Goal: Book appointment/travel/reservation

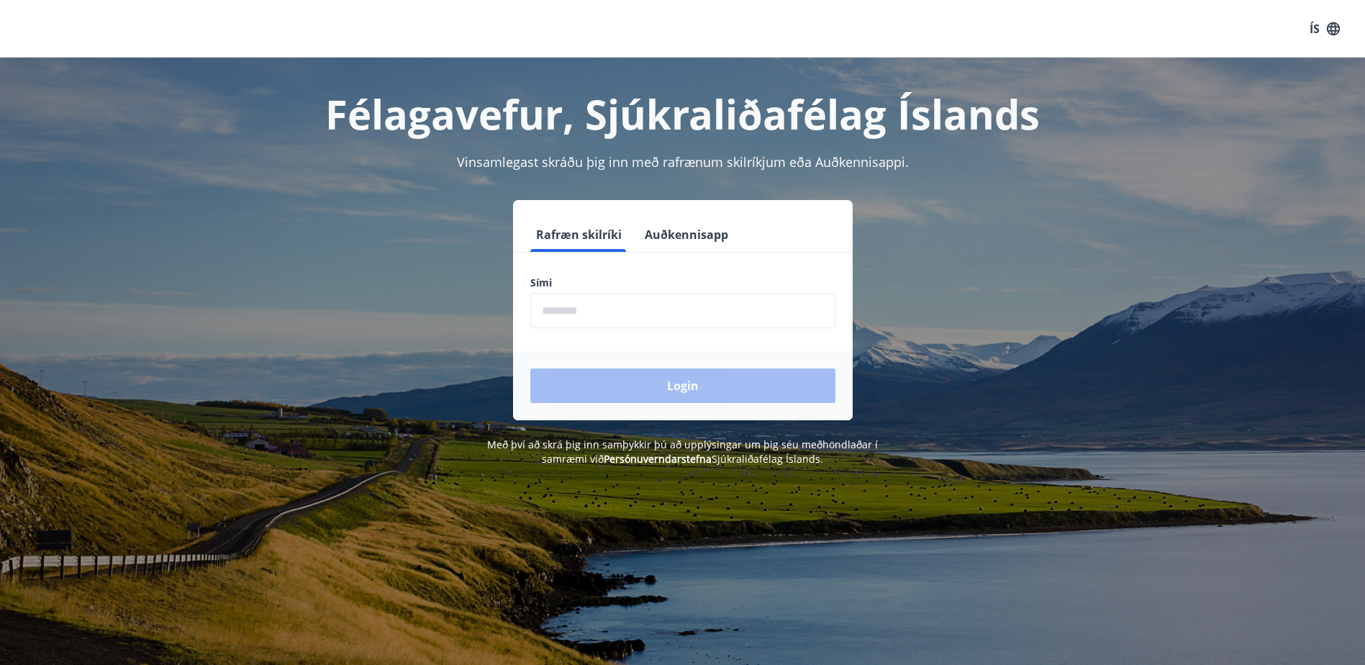
click at [609, 311] on input "phone" at bounding box center [682, 310] width 305 height 35
type input "********"
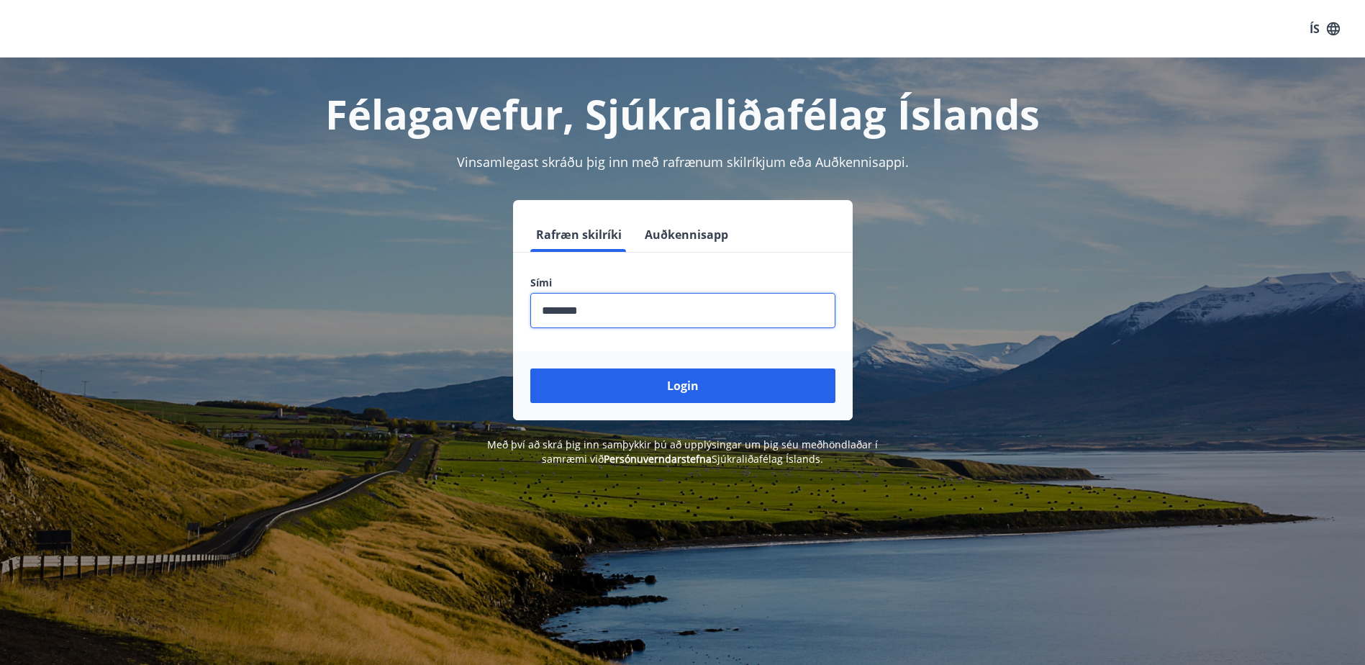
click at [722, 381] on button "Login" at bounding box center [682, 385] width 305 height 35
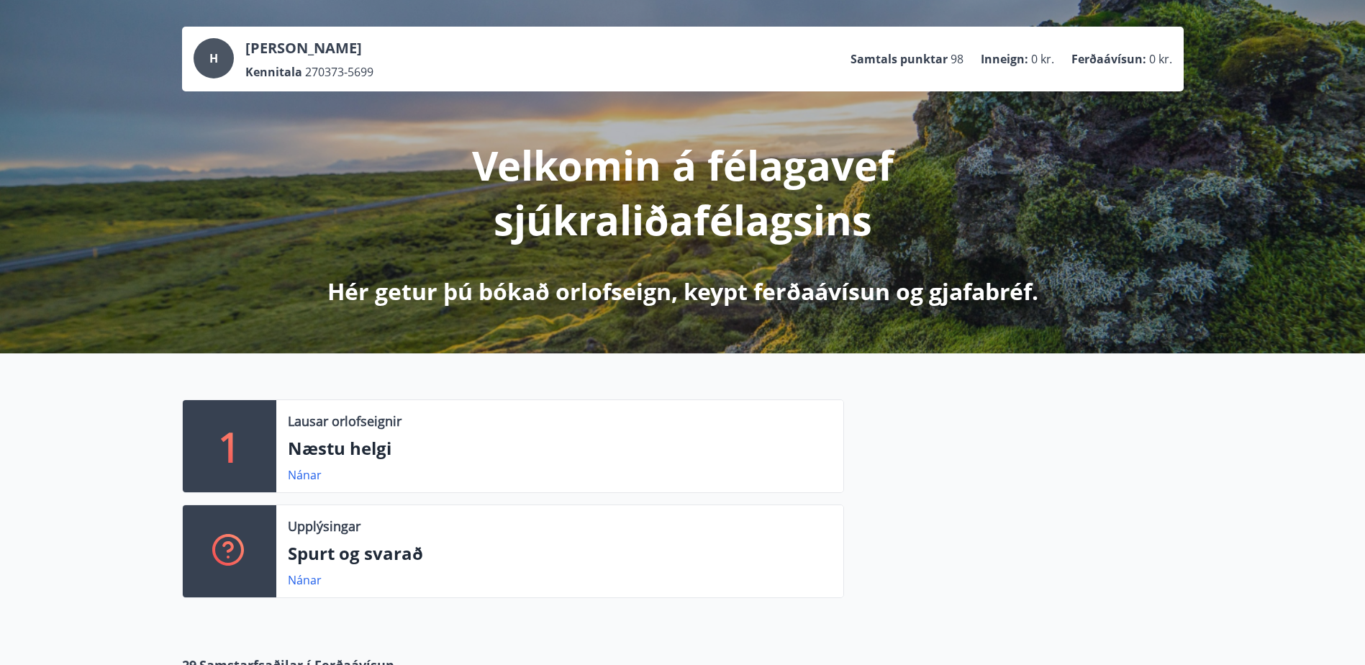
scroll to position [144, 0]
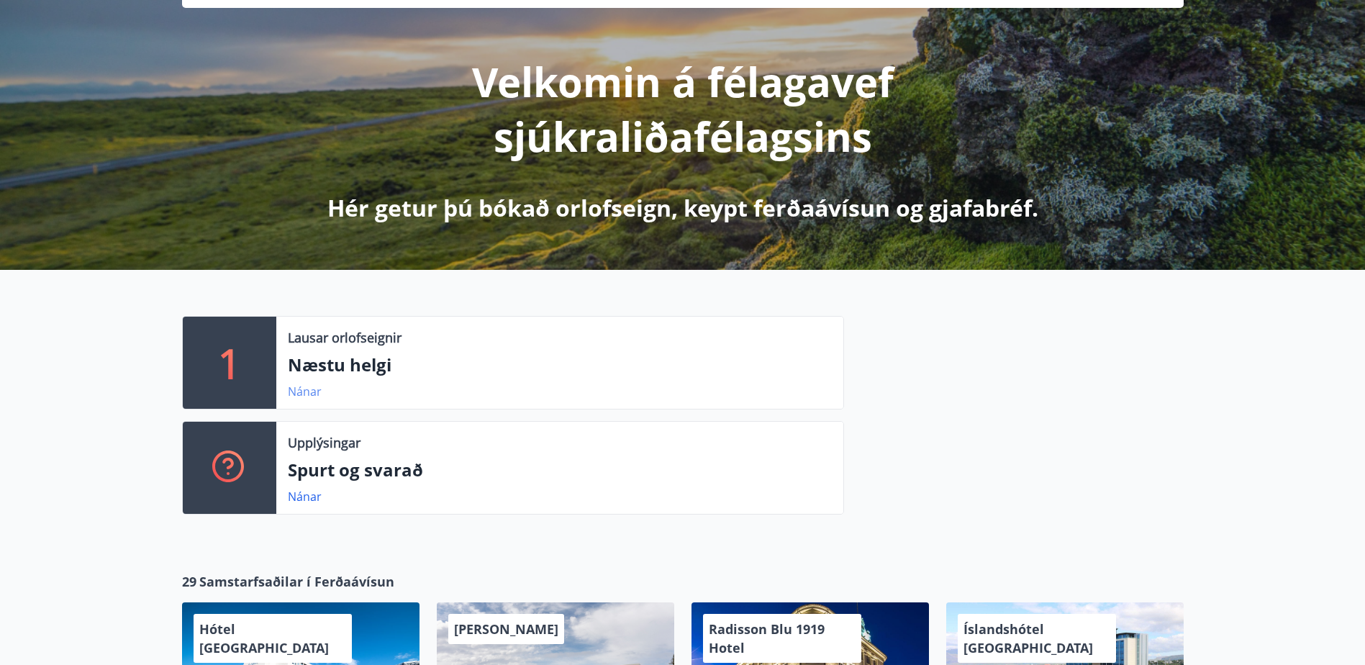
click at [301, 391] on link "Nánar" at bounding box center [305, 391] width 34 height 16
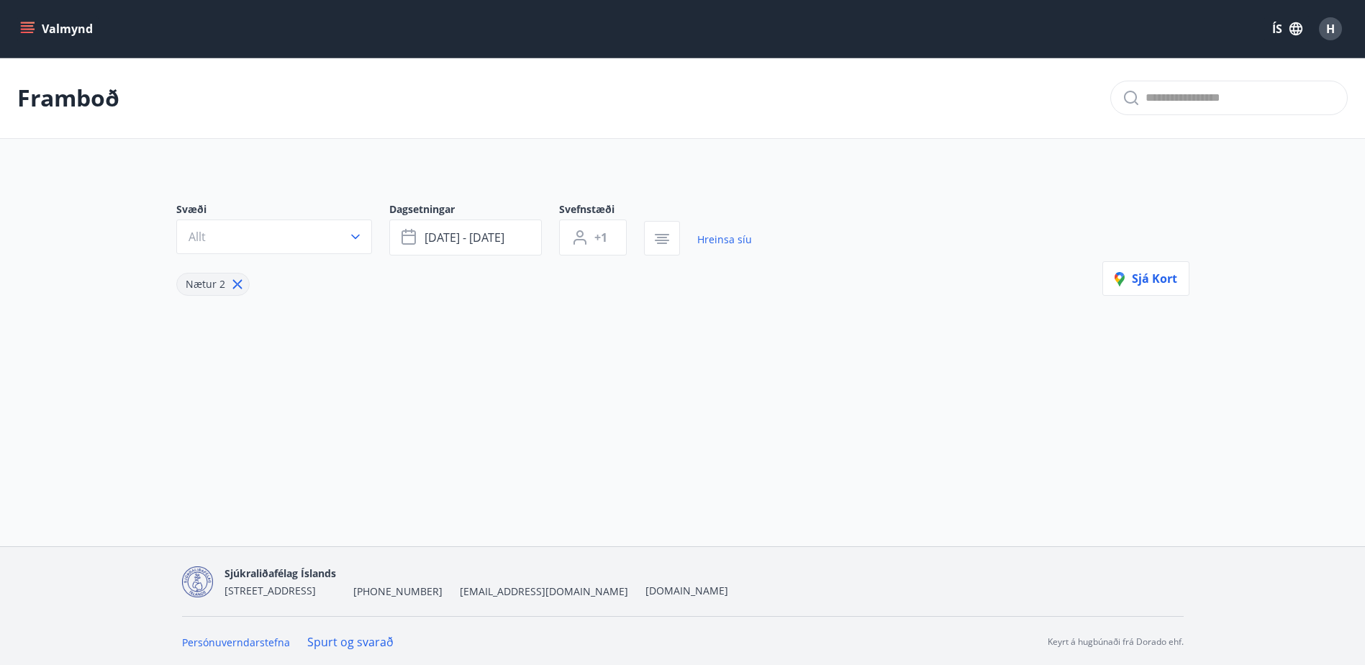
type input "*"
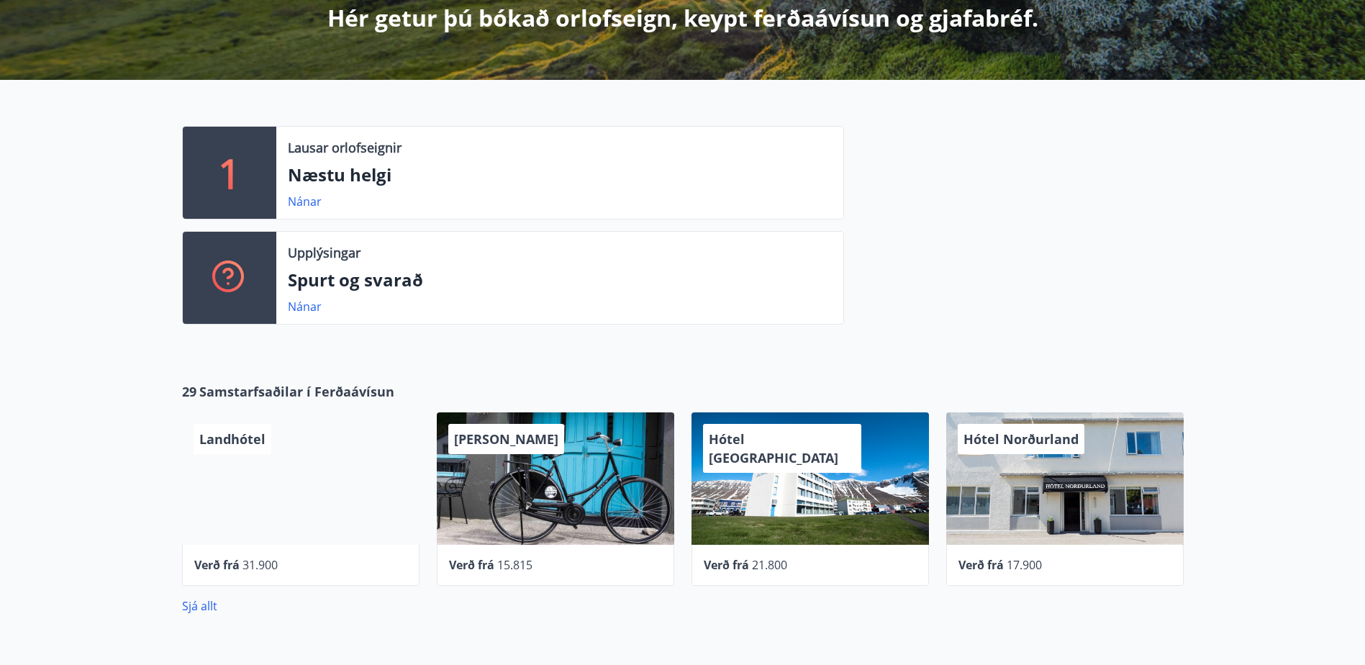
scroll to position [360, 0]
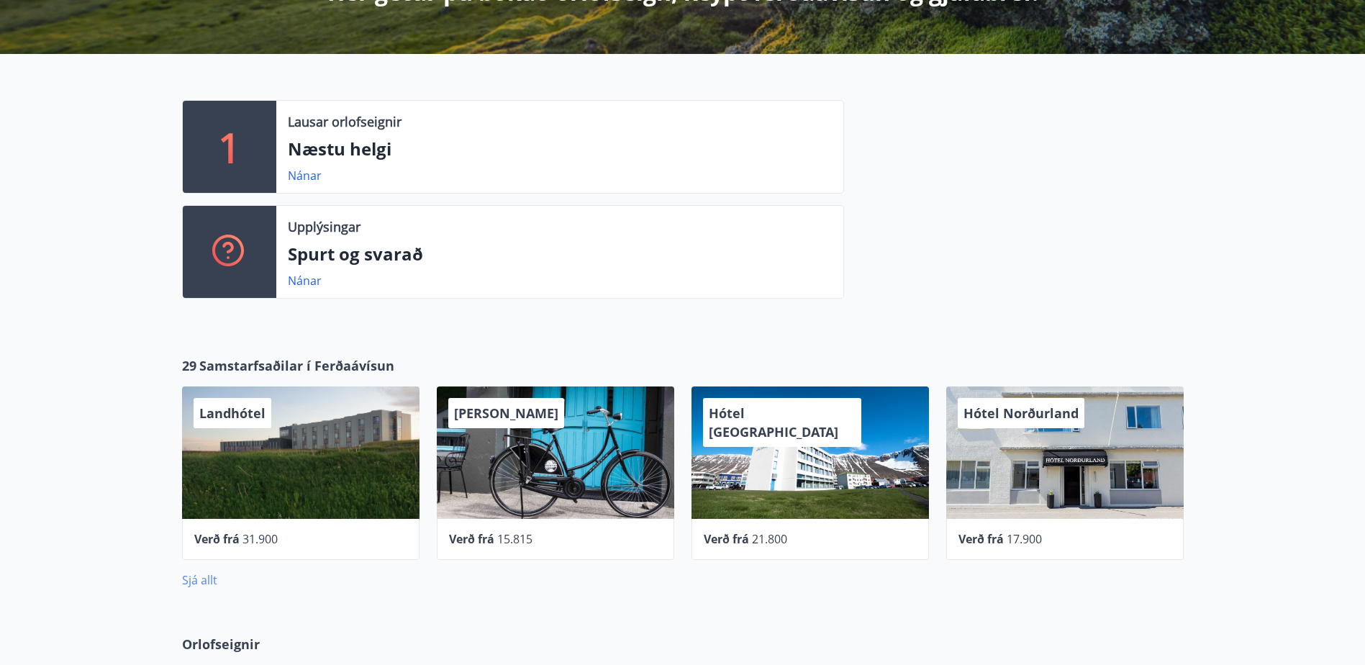
click at [199, 578] on link "Sjá allt" at bounding box center [199, 580] width 35 height 16
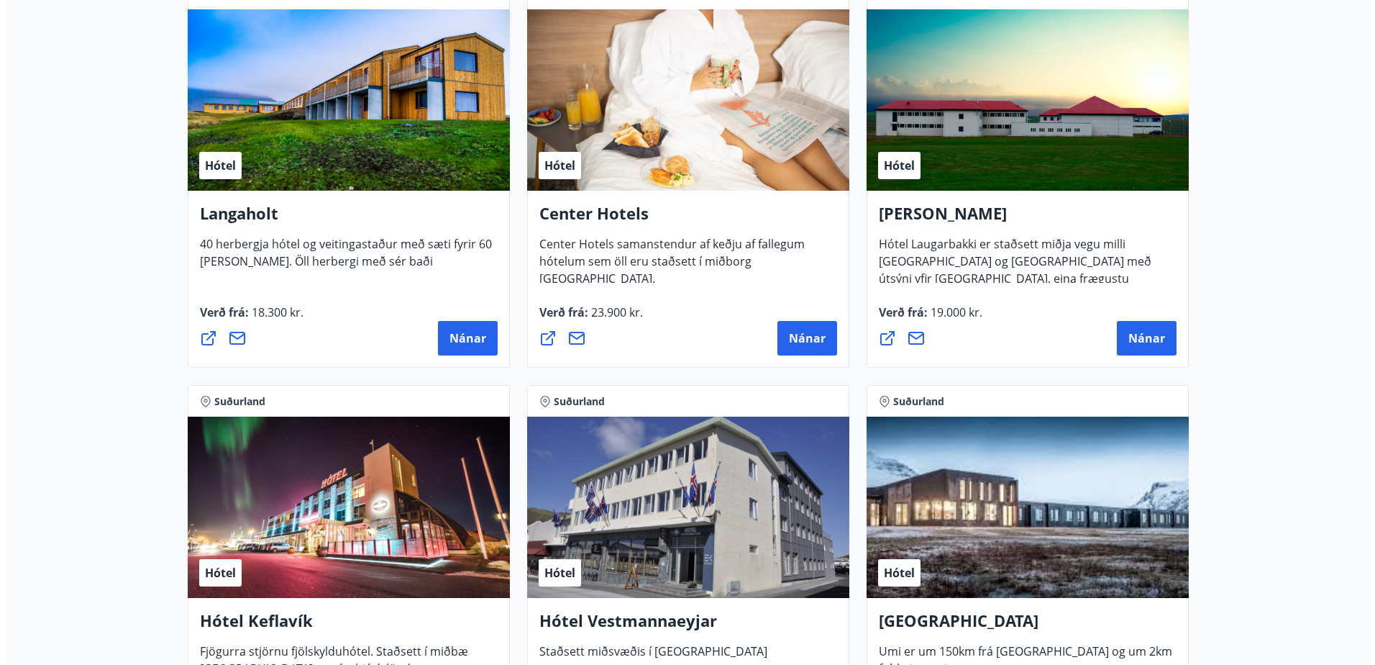
scroll to position [3311, 0]
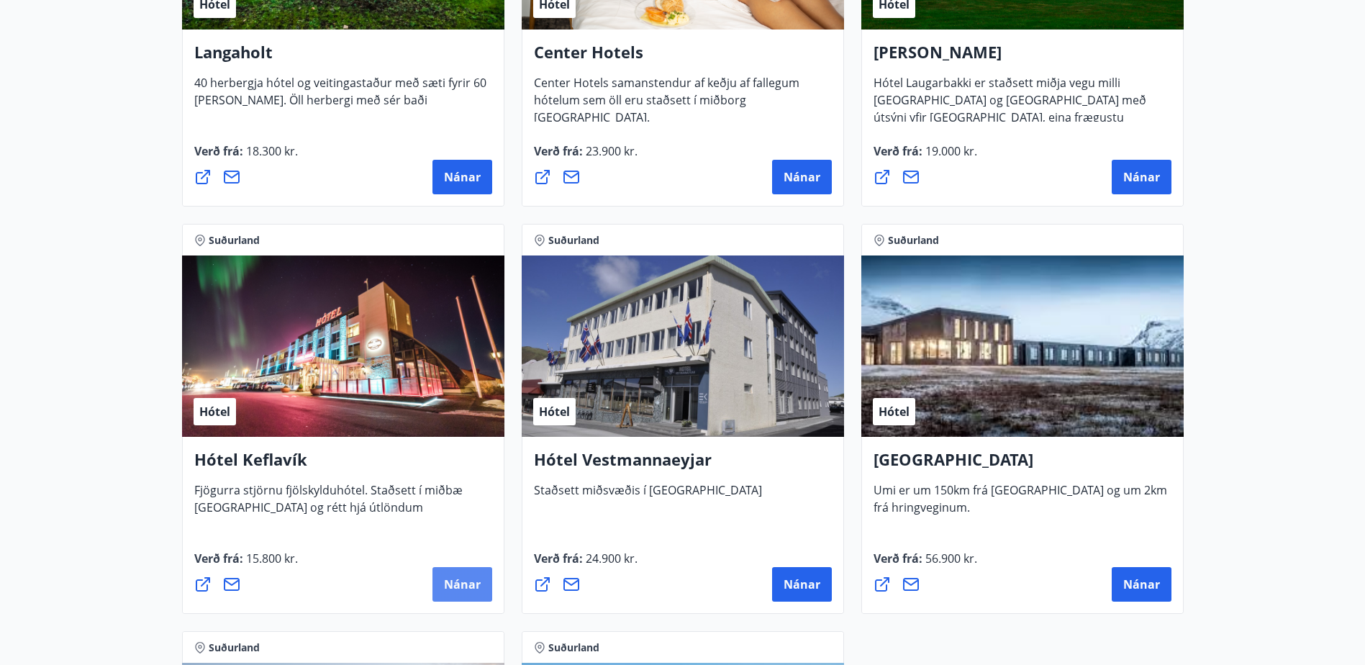
click at [470, 588] on span "Nánar" at bounding box center [462, 584] width 37 height 16
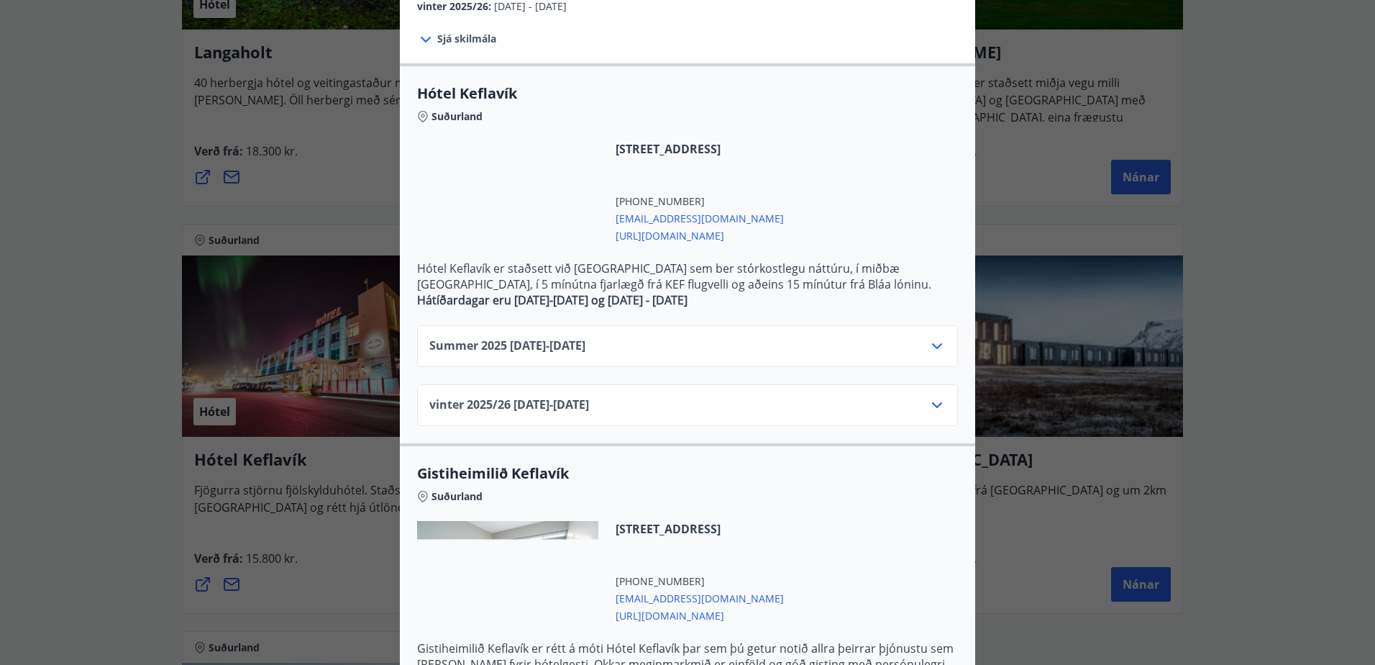
scroll to position [208, 0]
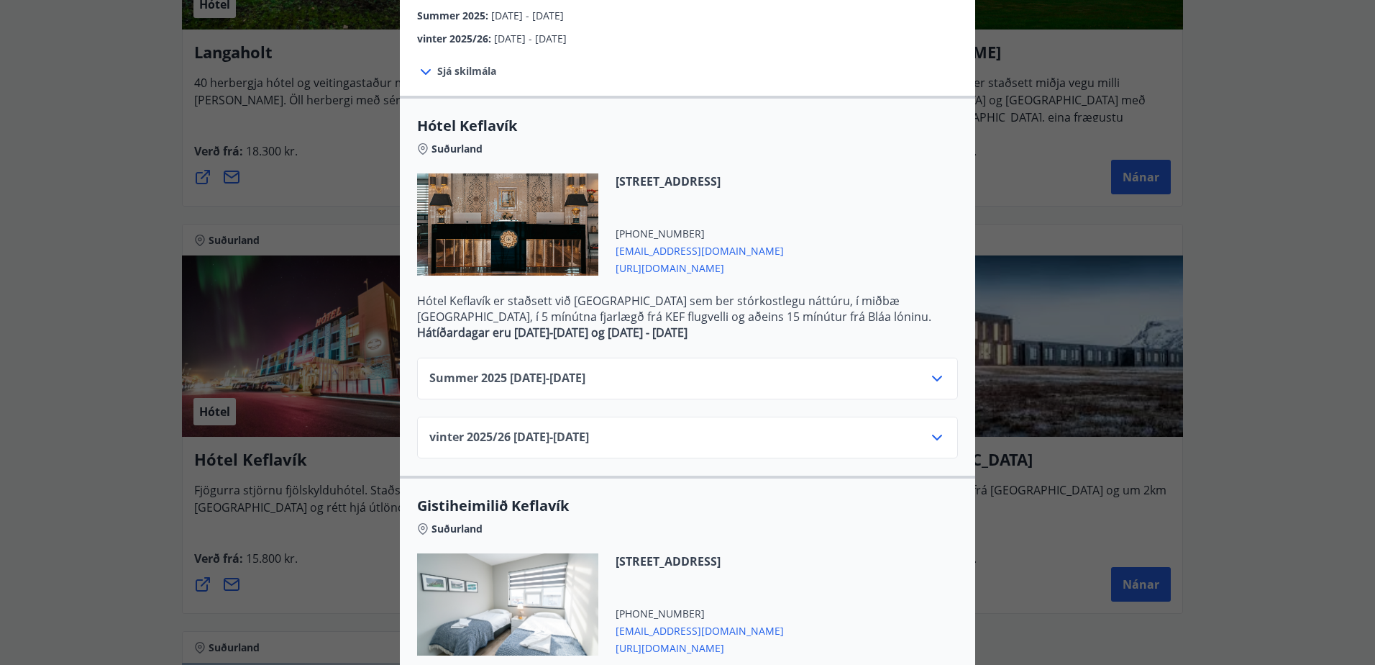
click at [933, 379] on icon at bounding box center [937, 378] width 10 height 6
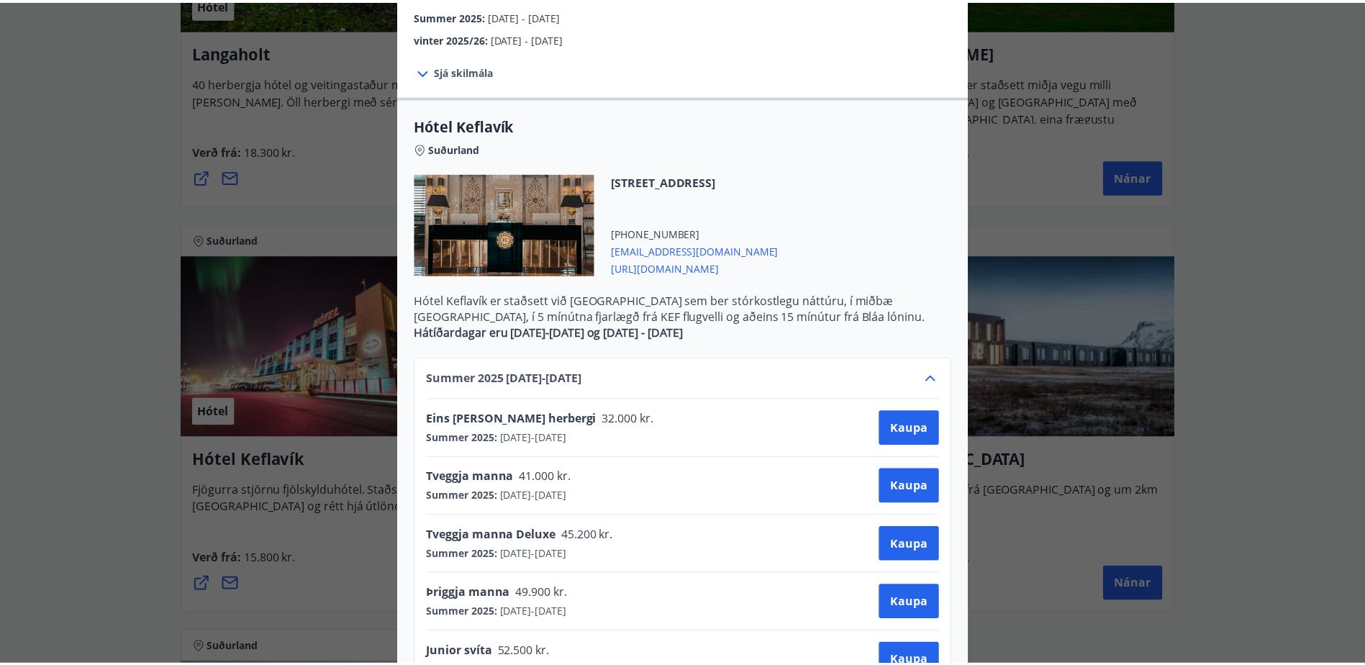
scroll to position [0, 0]
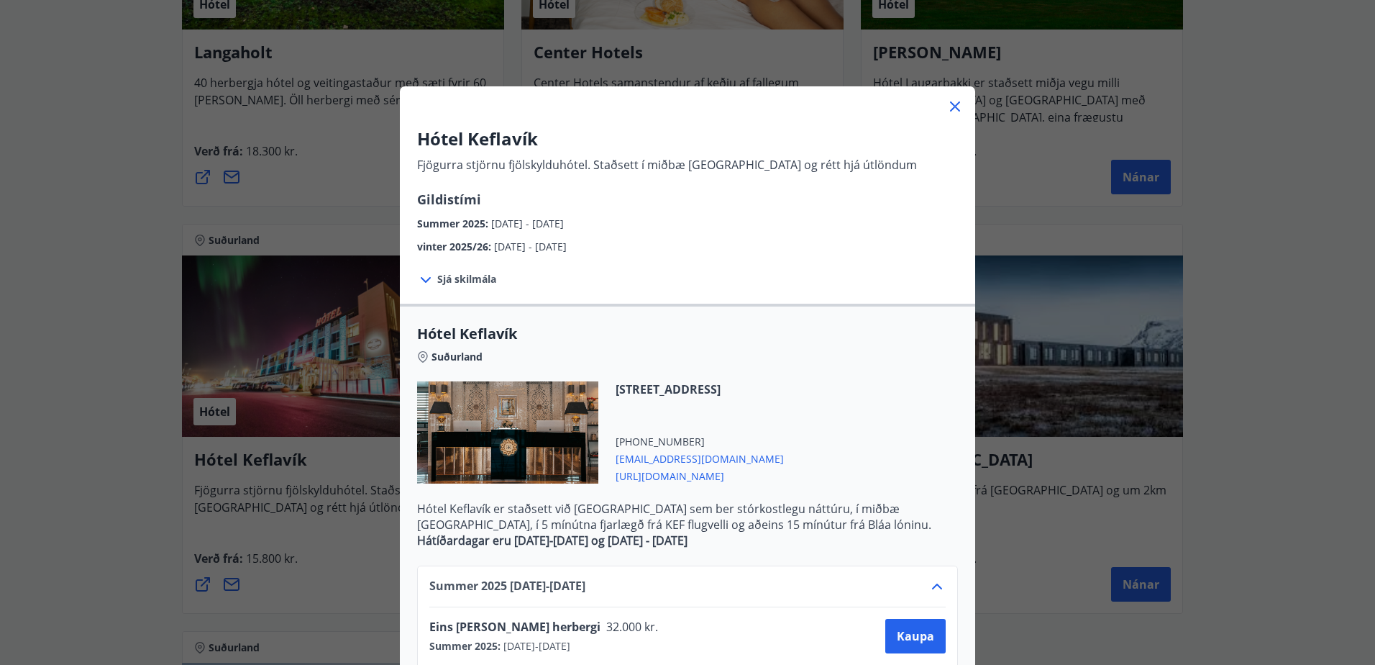
click at [1246, 468] on div "Hótel Keflavík Fjögurra stjörnu fjölskylduhótel. Staðsett í miðbæ [GEOGRAPHIC_D…" at bounding box center [687, 332] width 1375 height 665
click at [948, 100] on icon at bounding box center [955, 106] width 17 height 17
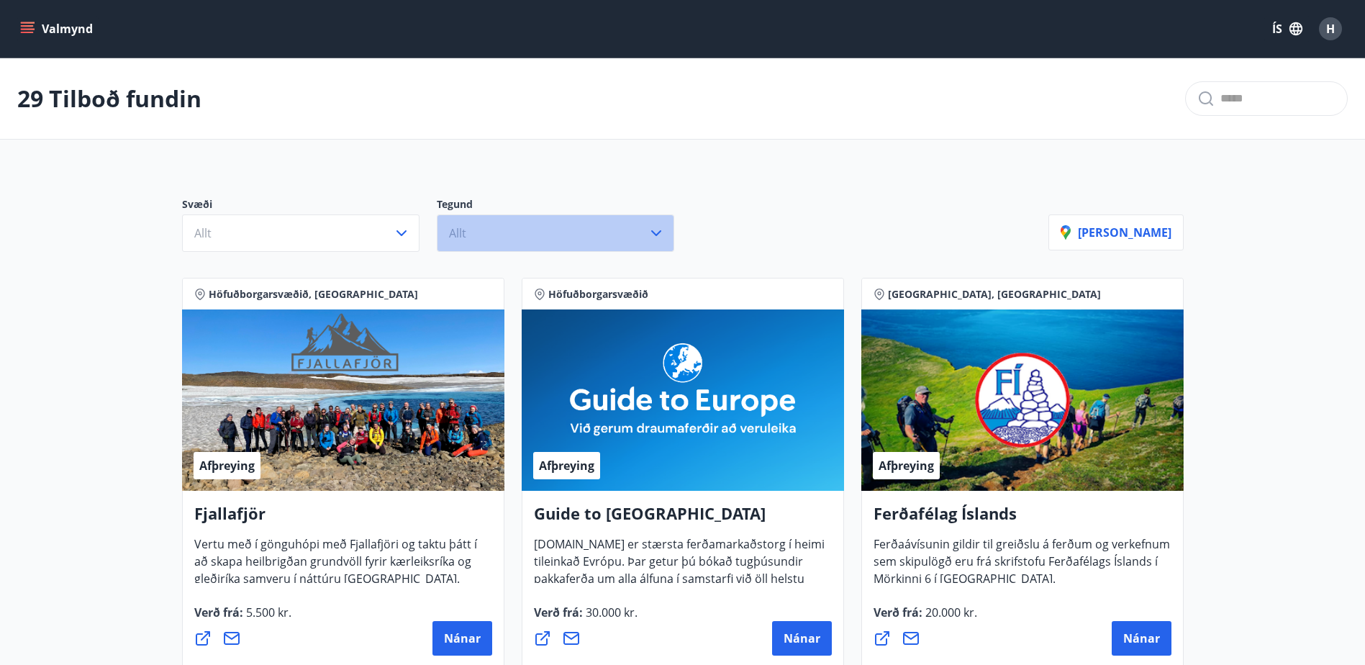
click at [655, 234] on icon "button" at bounding box center [655, 232] width 17 height 17
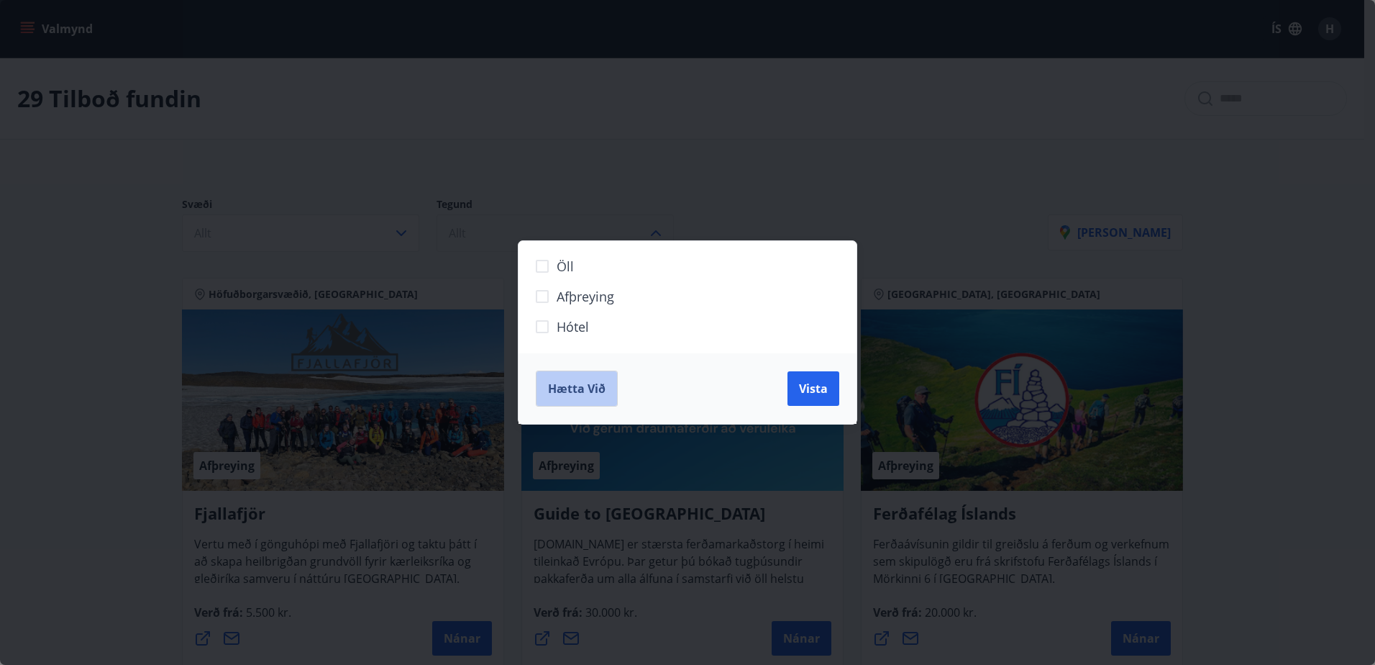
click at [571, 385] on span "Hætta við" at bounding box center [577, 389] width 58 height 16
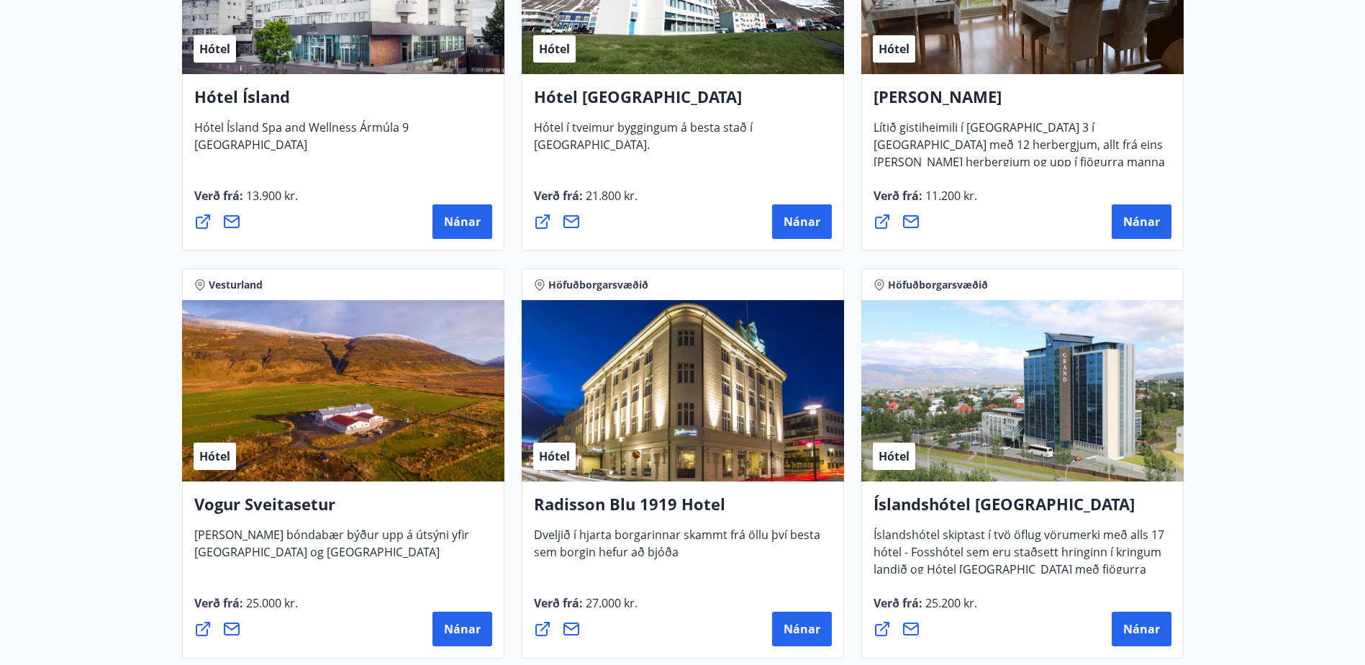
scroll to position [2661, 0]
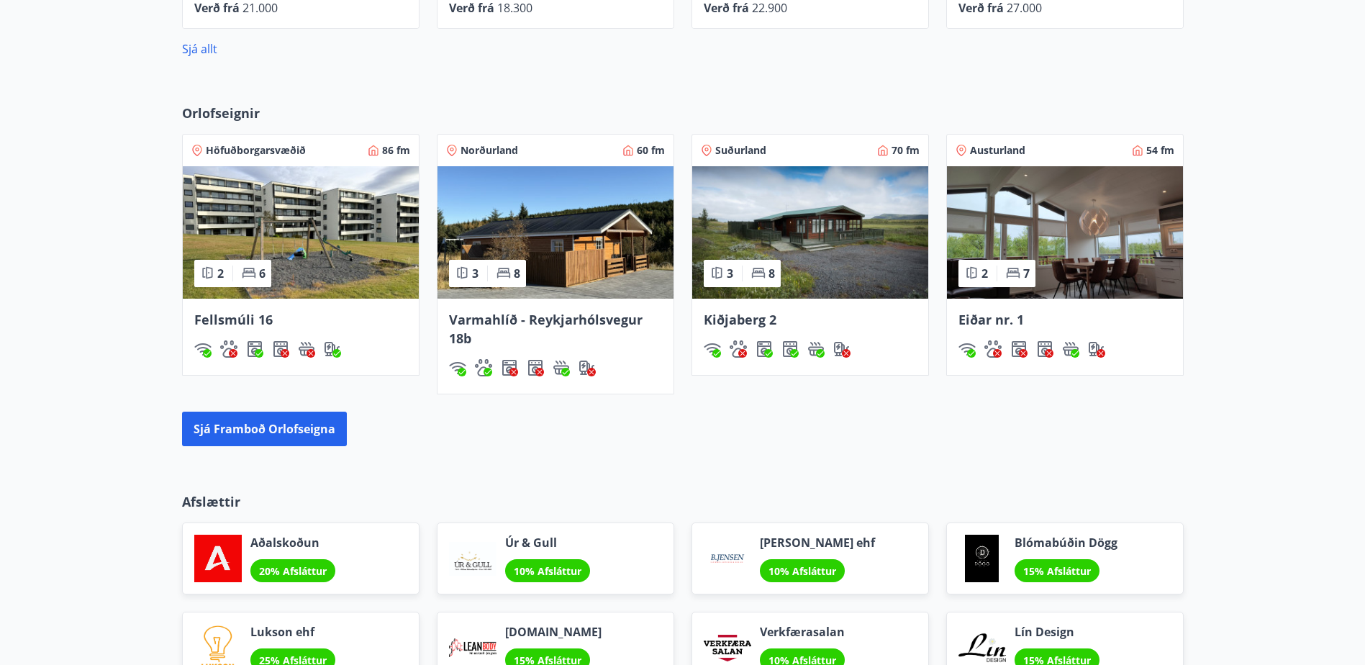
scroll to position [901, 0]
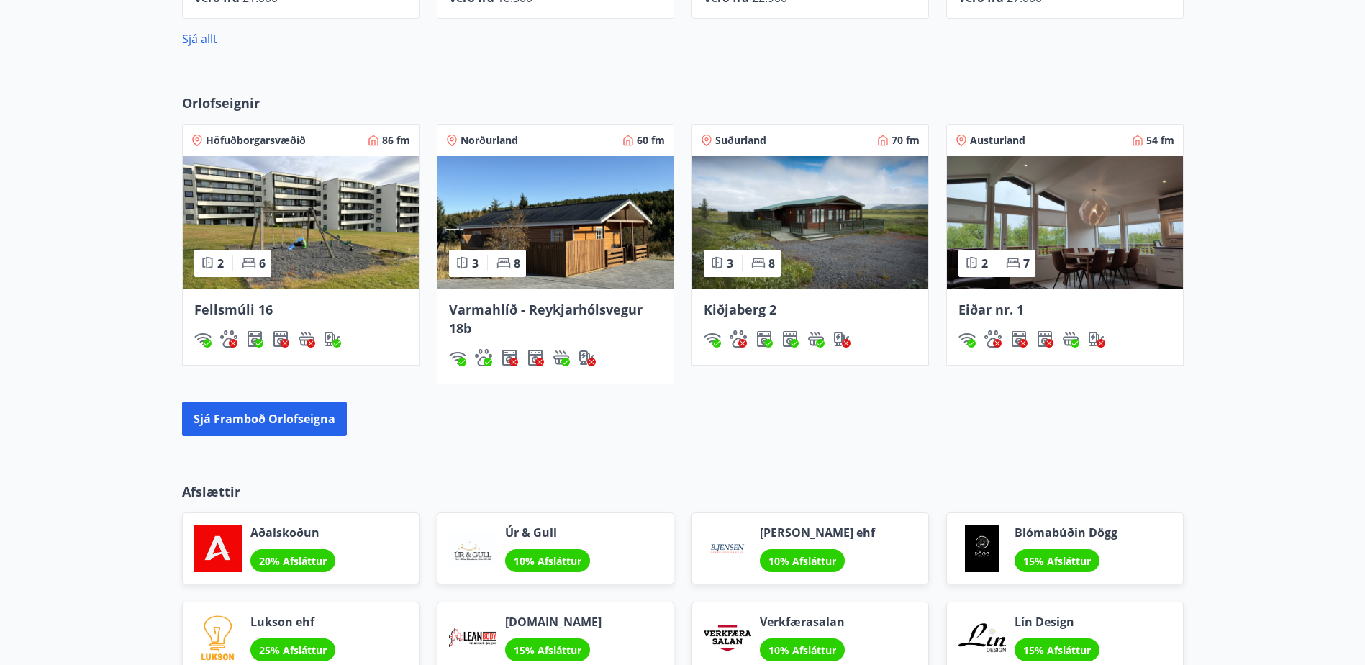
click at [363, 238] on img at bounding box center [301, 222] width 236 height 132
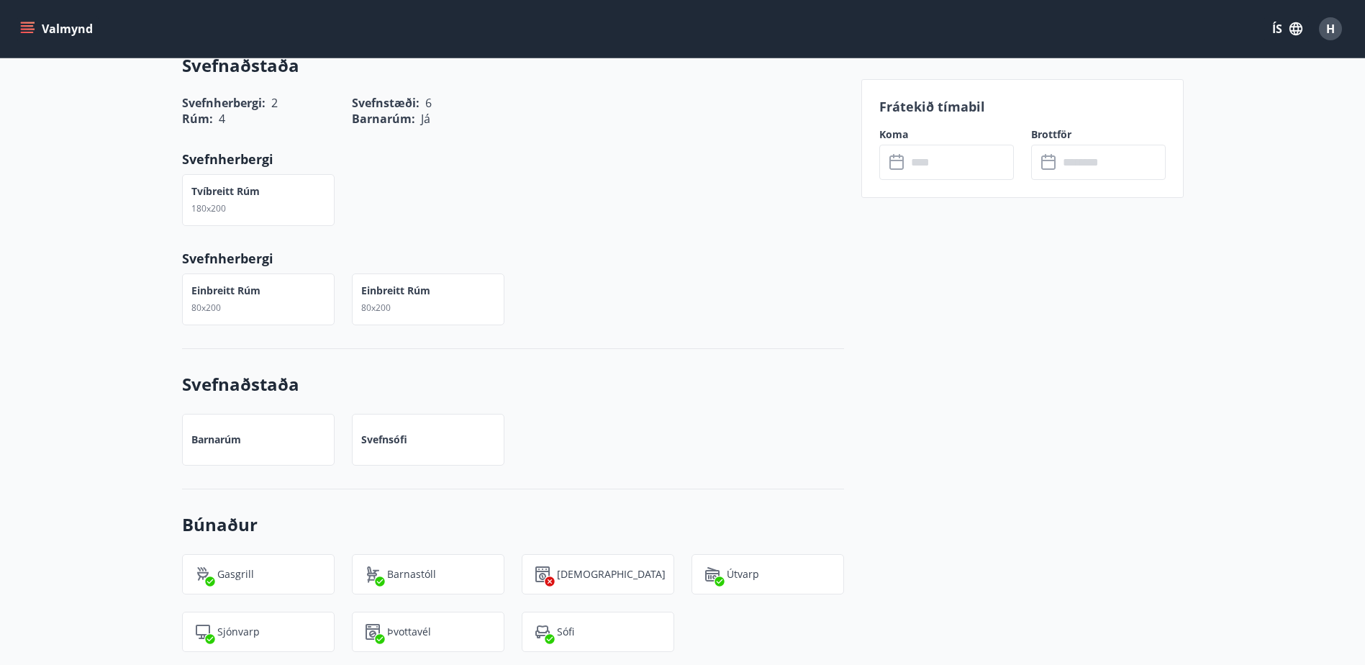
scroll to position [863, 0]
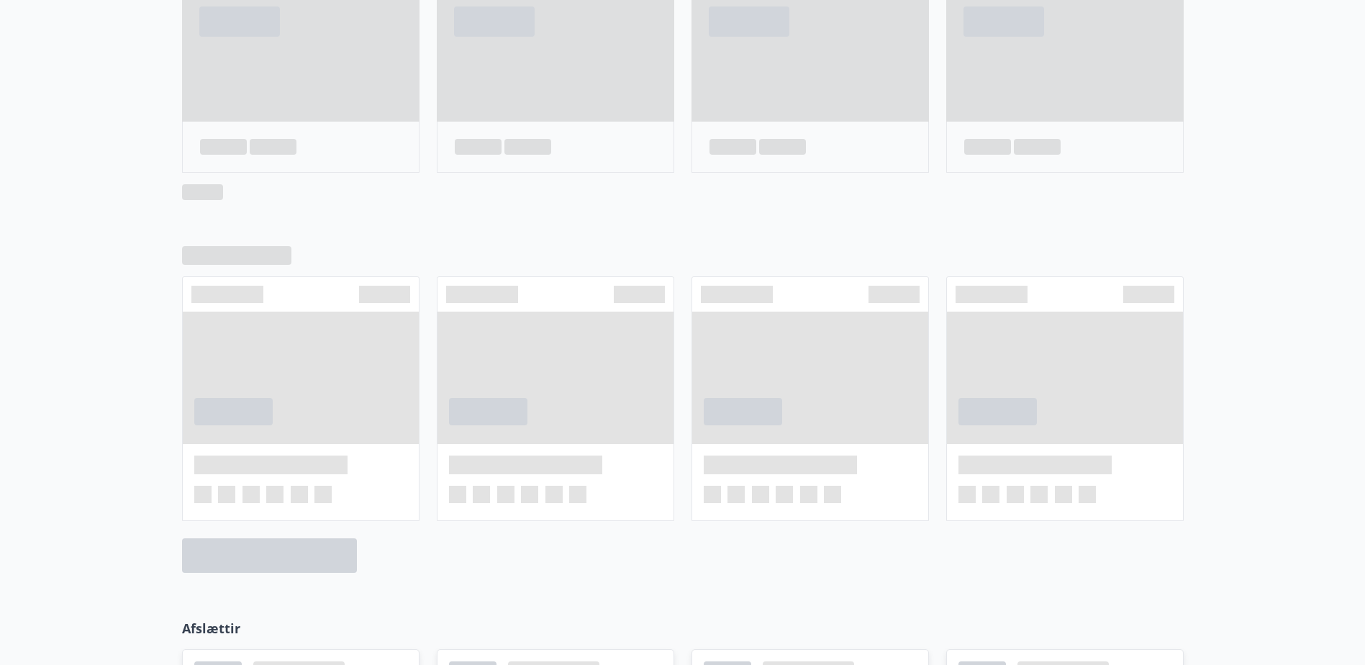
scroll to position [757, 0]
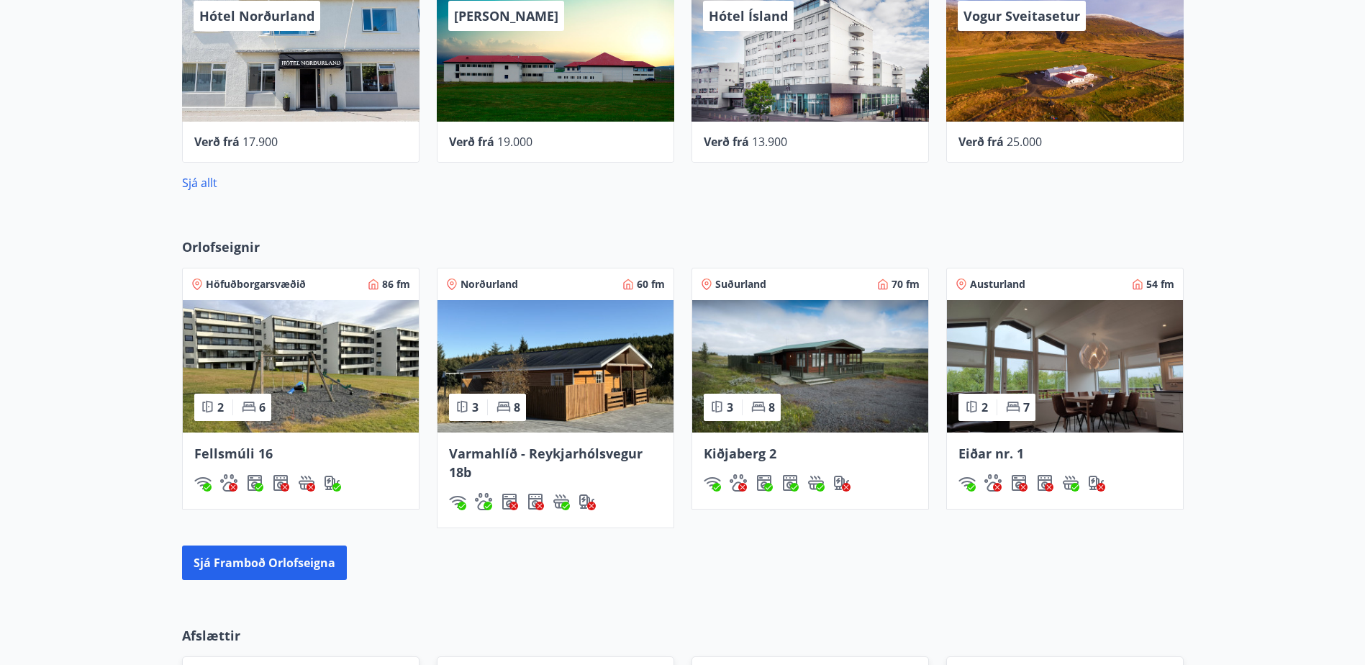
click at [1086, 286] on div "Austurland 54 fm" at bounding box center [1064, 284] width 219 height 14
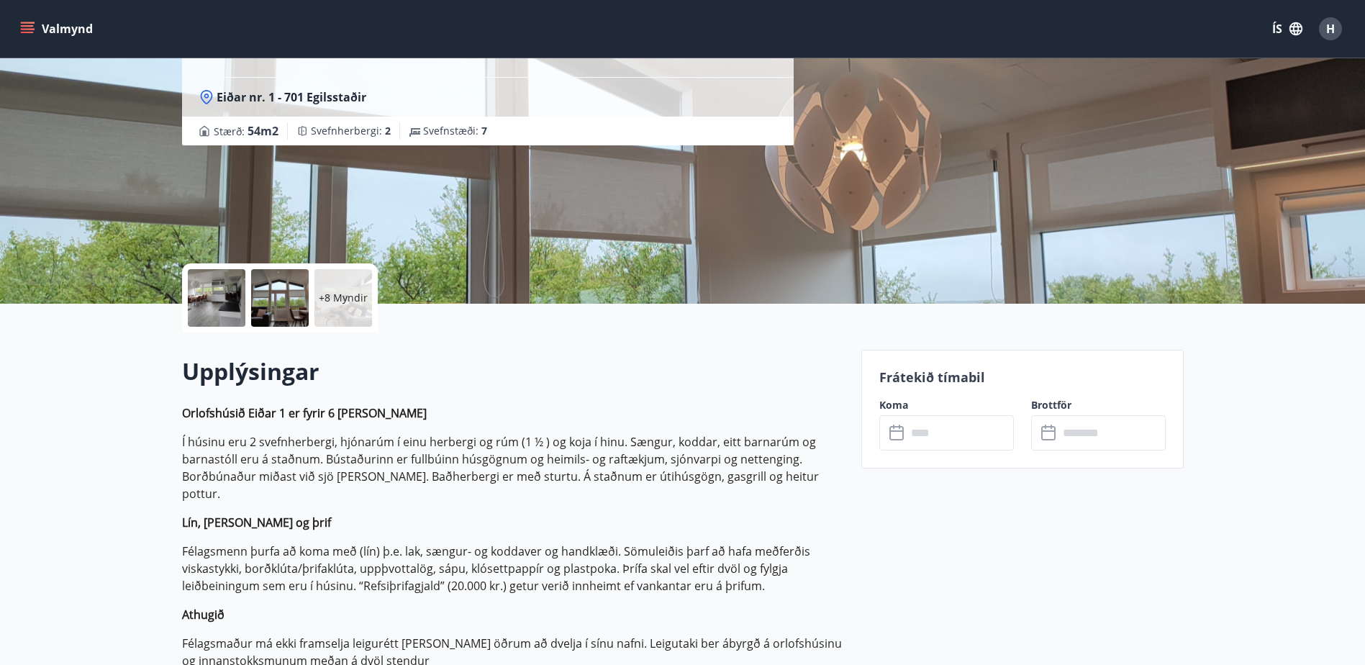
scroll to position [103, 0]
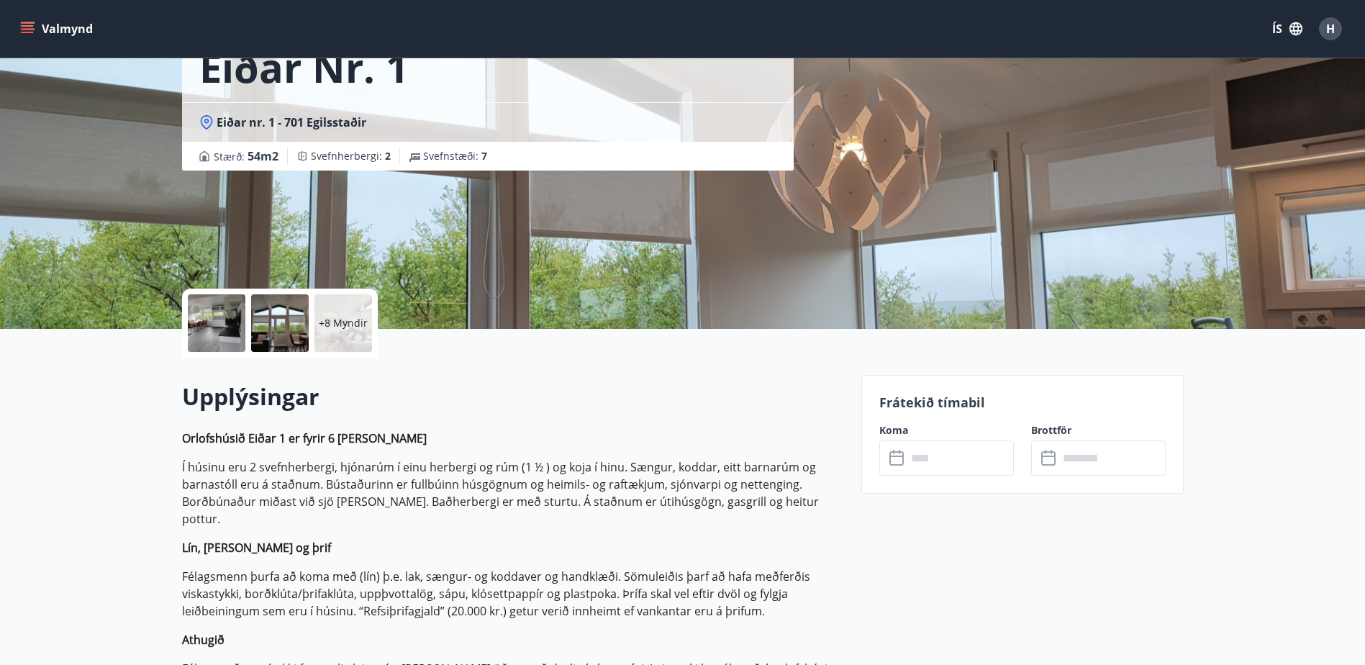
click at [898, 464] on icon at bounding box center [896, 458] width 14 height 14
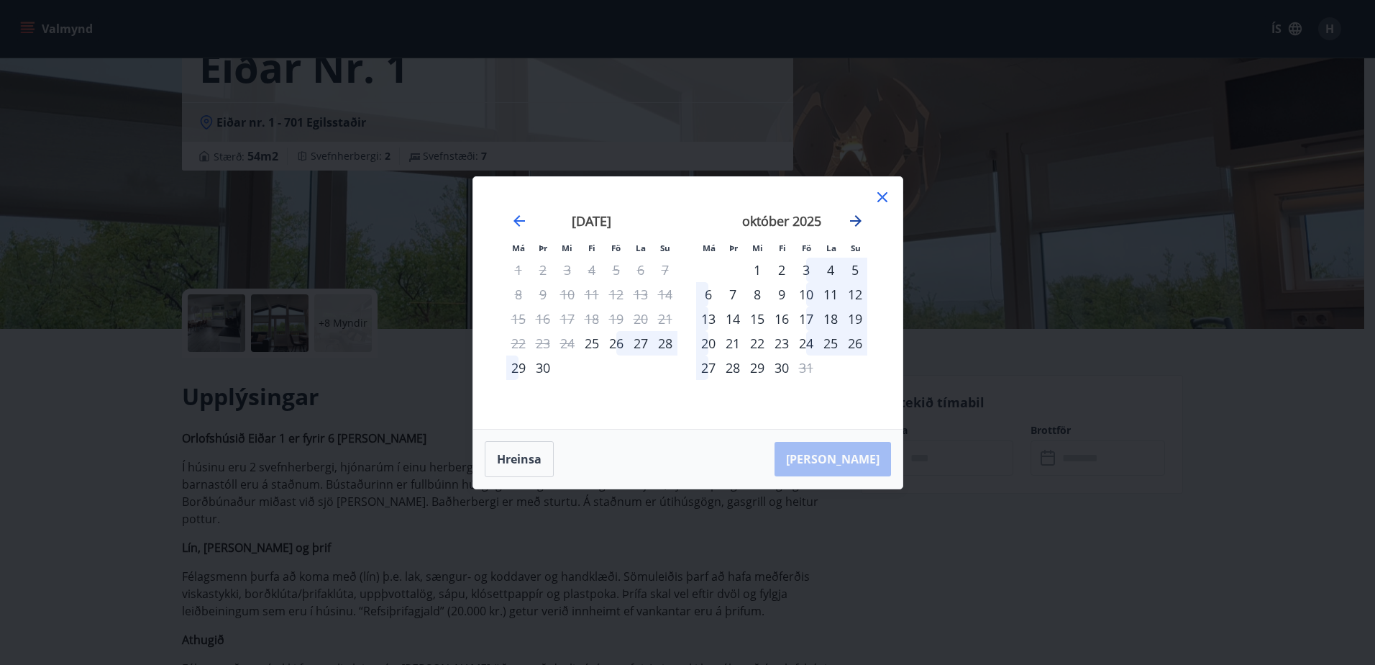
click at [857, 219] on icon "Move forward to switch to the next month." at bounding box center [855, 220] width 17 height 17
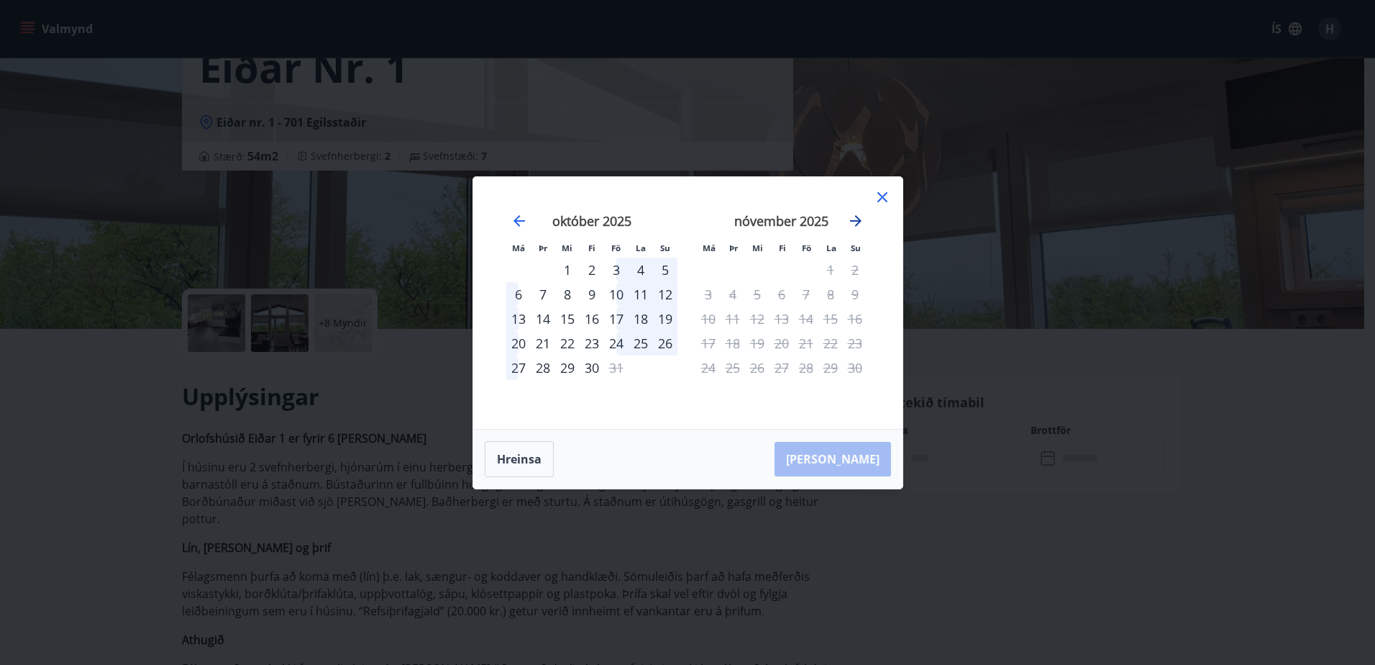
click at [857, 219] on icon "Move forward to switch to the next month." at bounding box center [855, 220] width 17 height 17
click at [857, 220] on icon "Move forward to switch to the next month." at bounding box center [855, 220] width 17 height 17
click at [857, 220] on icon "Move forward to switch to the next month." at bounding box center [856, 221] width 12 height 12
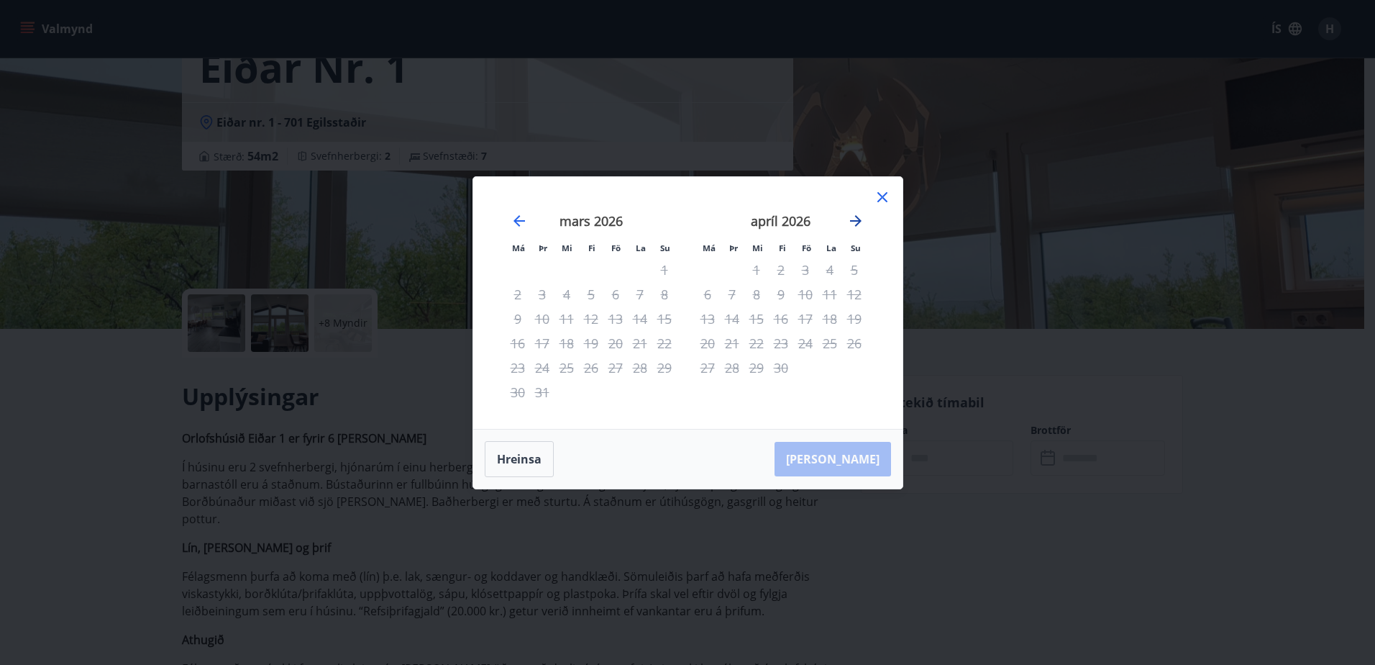
click at [857, 220] on icon "Move forward to switch to the next month." at bounding box center [856, 221] width 12 height 12
click at [614, 342] on div "22" at bounding box center [616, 343] width 24 height 24
click at [886, 200] on icon at bounding box center [883, 197] width 10 height 10
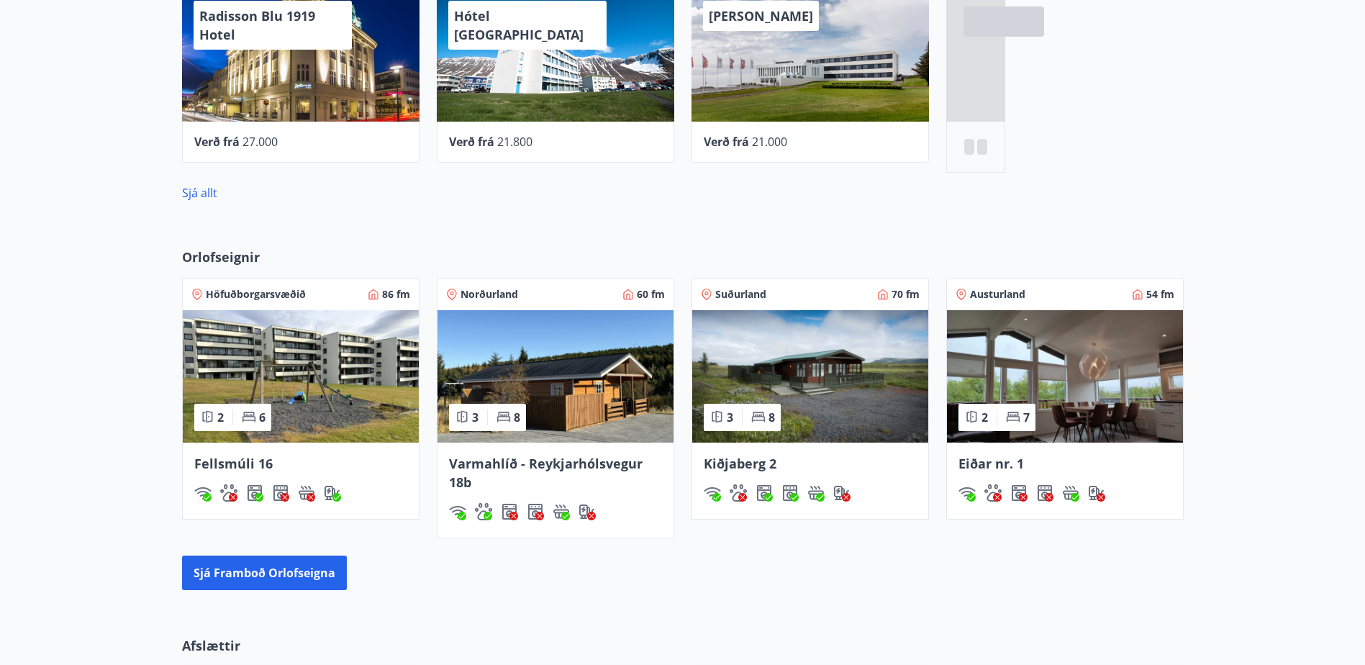
scroll to position [823, 0]
